Goal: Obtain resource: Obtain resource

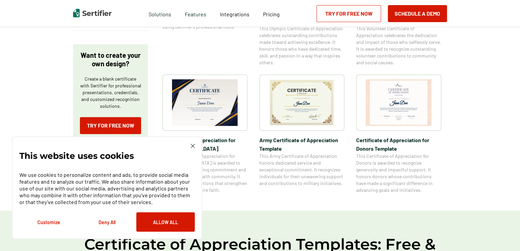
scroll to position [238, 0]
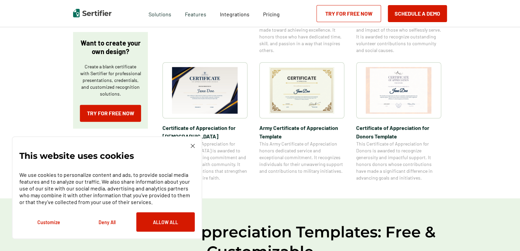
click at [189, 145] on div "This website uses cookies We use cookies to personalize content and ads, to pro…" at bounding box center [106, 188] width 175 height 88
click at [190, 145] on div "This website uses cookies We use cookies to personalize content and ads, to pro…" at bounding box center [106, 188] width 175 height 88
click at [193, 144] on img at bounding box center [193, 146] width 4 height 4
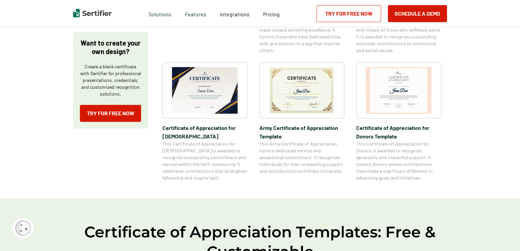
click at [302, 93] on img at bounding box center [302, 90] width 66 height 47
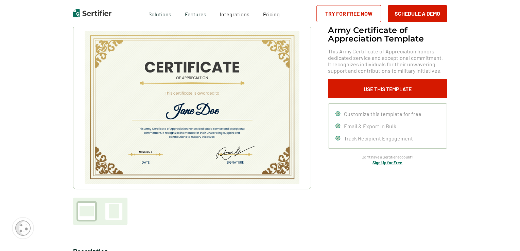
scroll to position [34, 0]
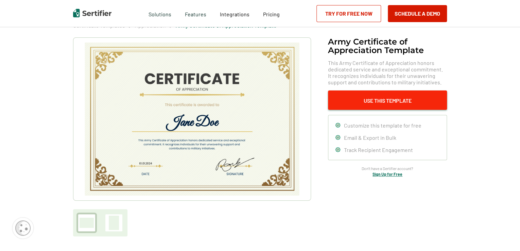
click at [387, 102] on button "Use This Template" at bounding box center [387, 99] width 119 height 19
